Goal: Task Accomplishment & Management: Manage account settings

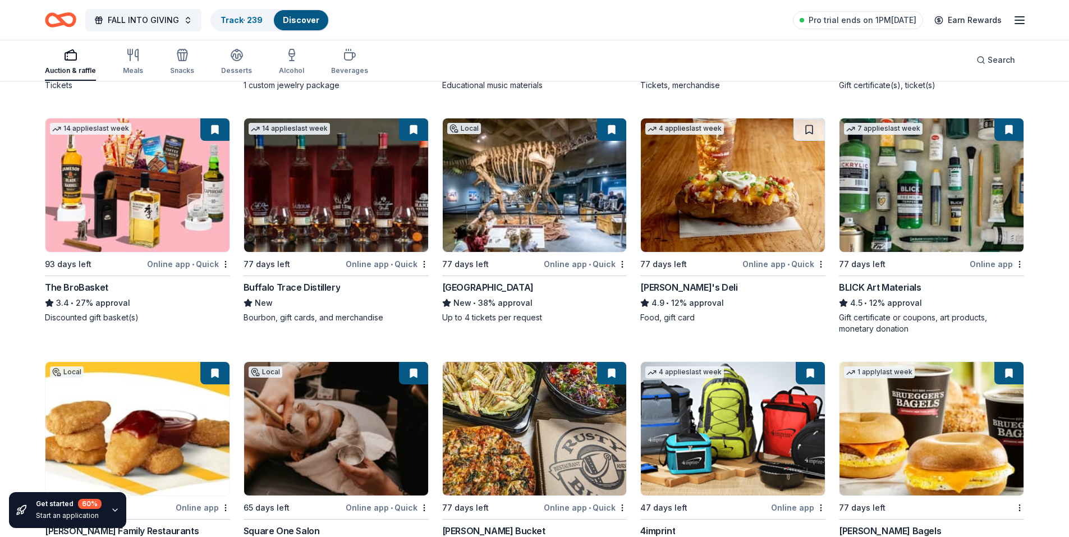
scroll to position [2481, 0]
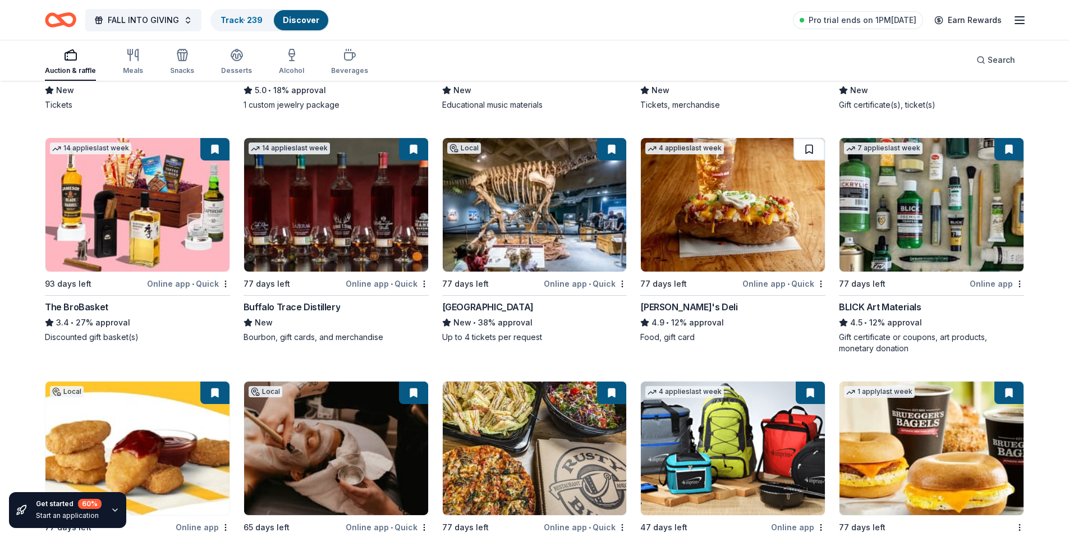
click at [805, 151] on button at bounding box center [808, 149] width 31 height 22
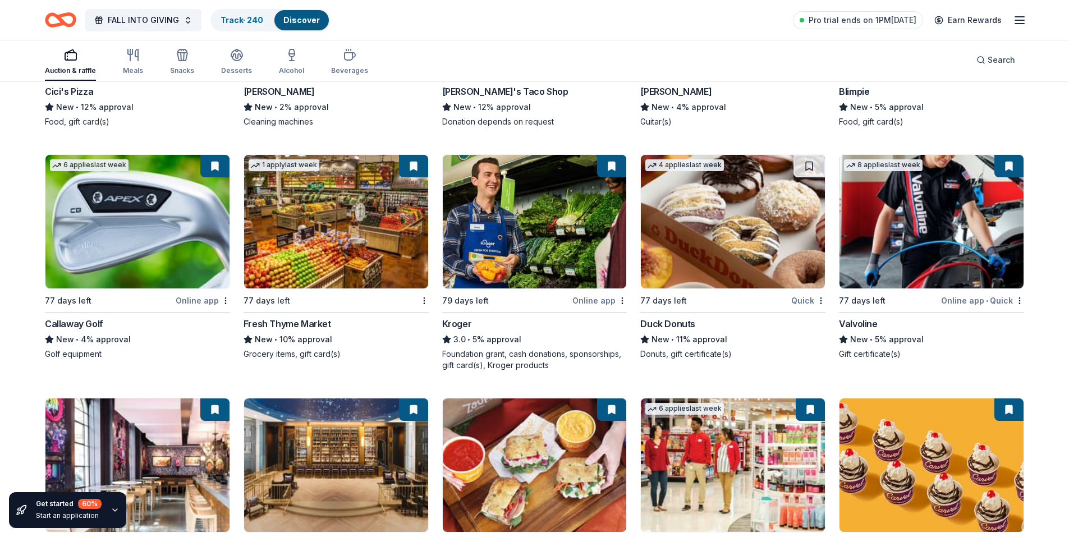
scroll to position [6830, 0]
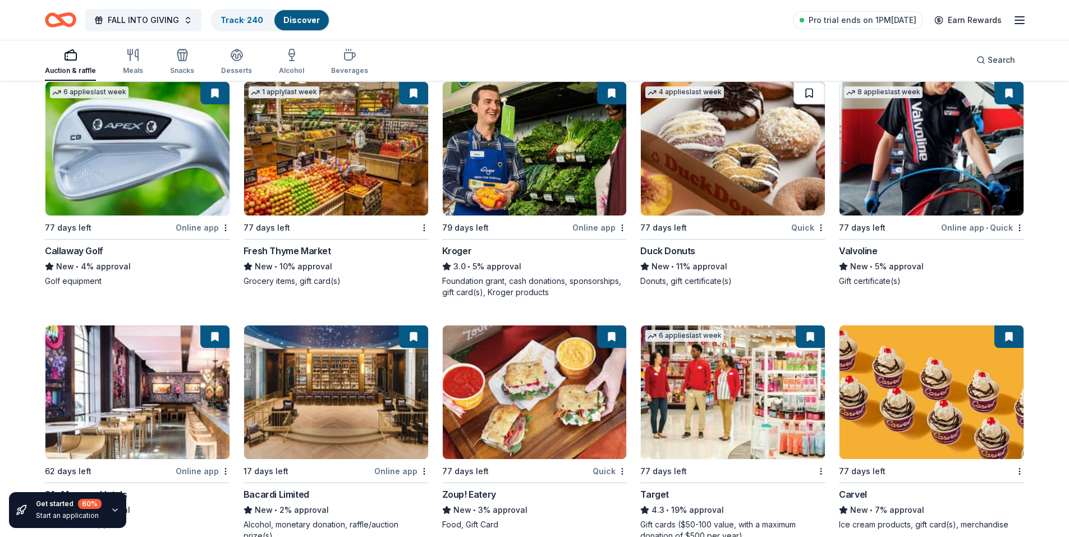
click at [811, 91] on button at bounding box center [808, 93] width 31 height 22
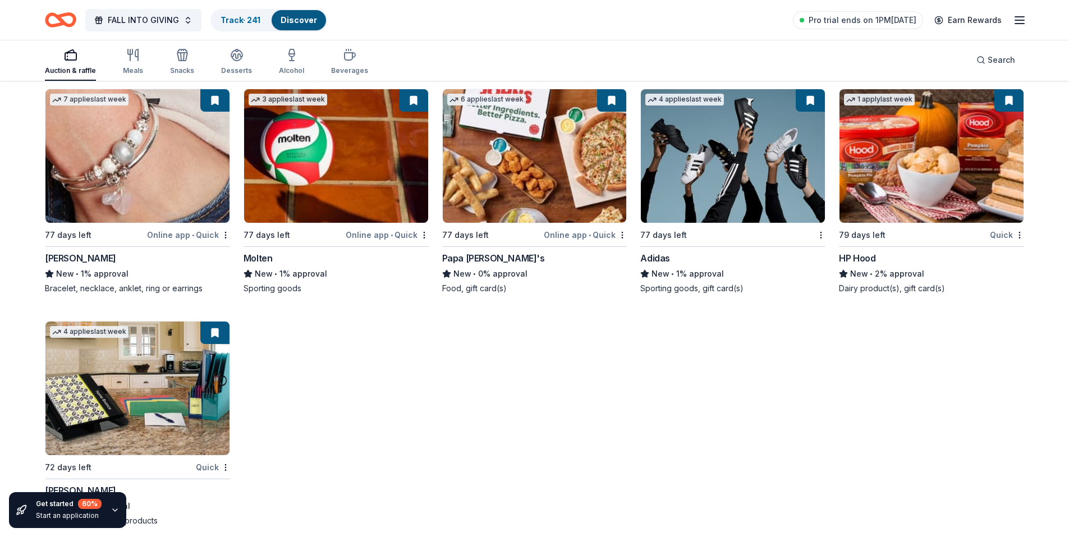
scroll to position [11394, 0]
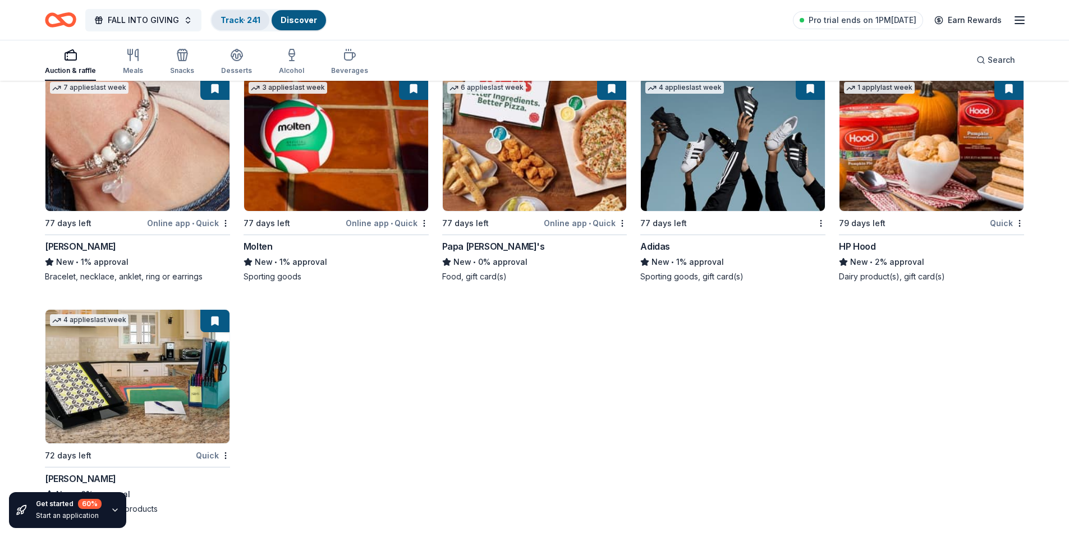
click at [251, 20] on link "Track · 241" at bounding box center [240, 20] width 40 height 10
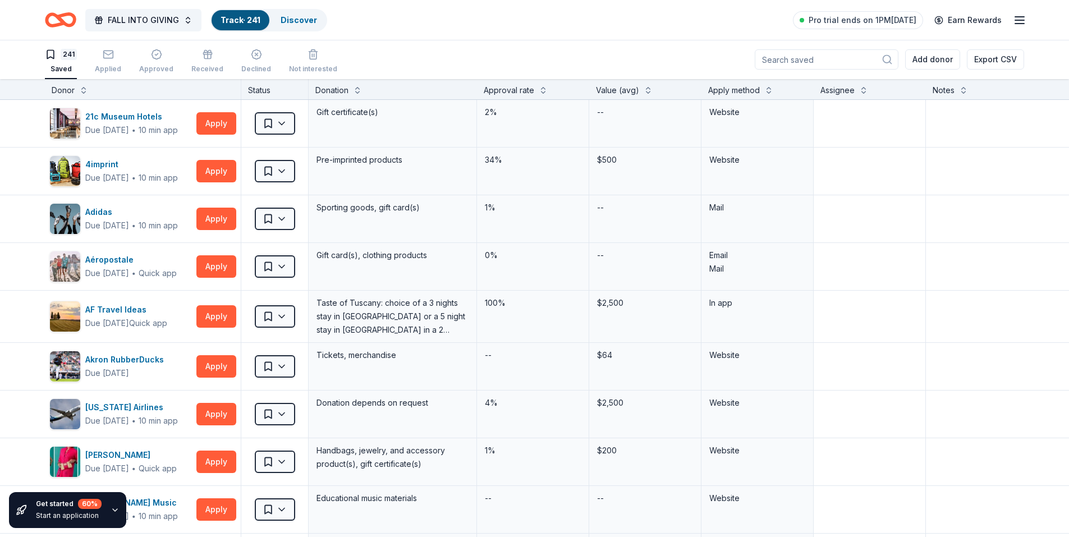
scroll to position [1, 0]
click at [759, 85] on div "Apply method" at bounding box center [734, 90] width 52 height 13
click at [766, 86] on button at bounding box center [768, 89] width 9 height 11
click at [768, 92] on button at bounding box center [768, 89] width 9 height 11
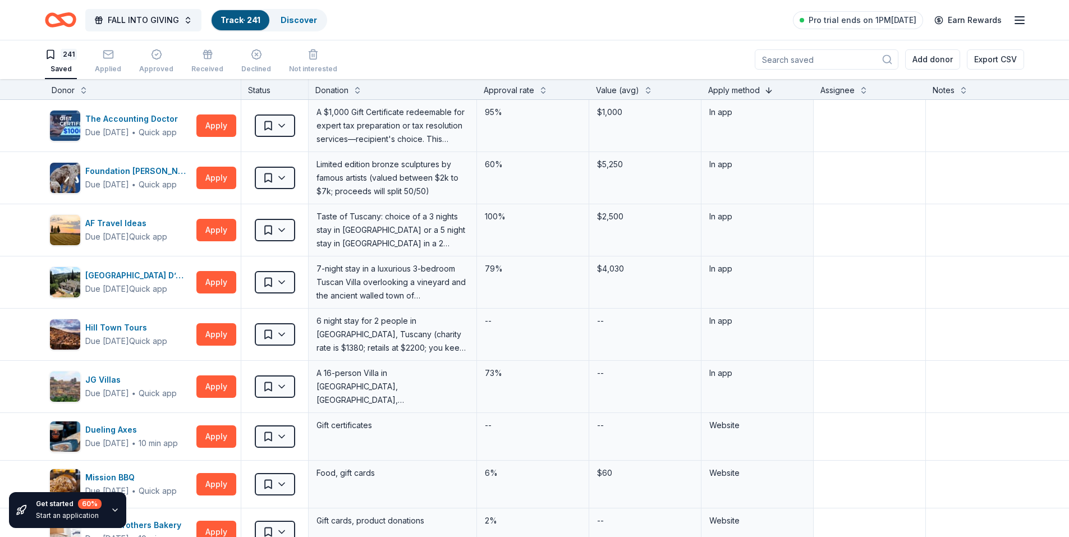
click at [768, 92] on button at bounding box center [768, 89] width 9 height 11
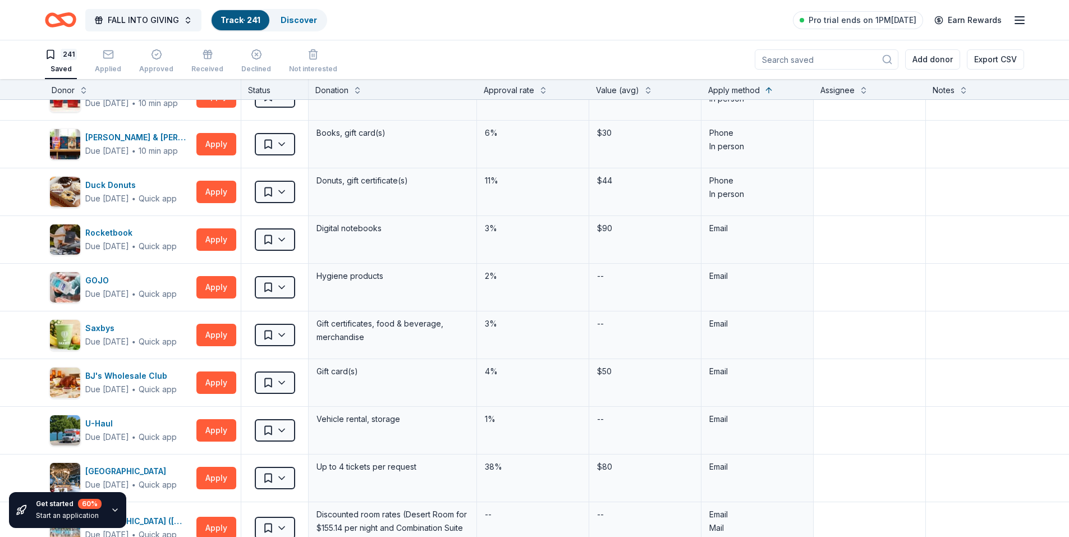
scroll to position [1571, 0]
